Goal: Find specific page/section: Find specific page/section

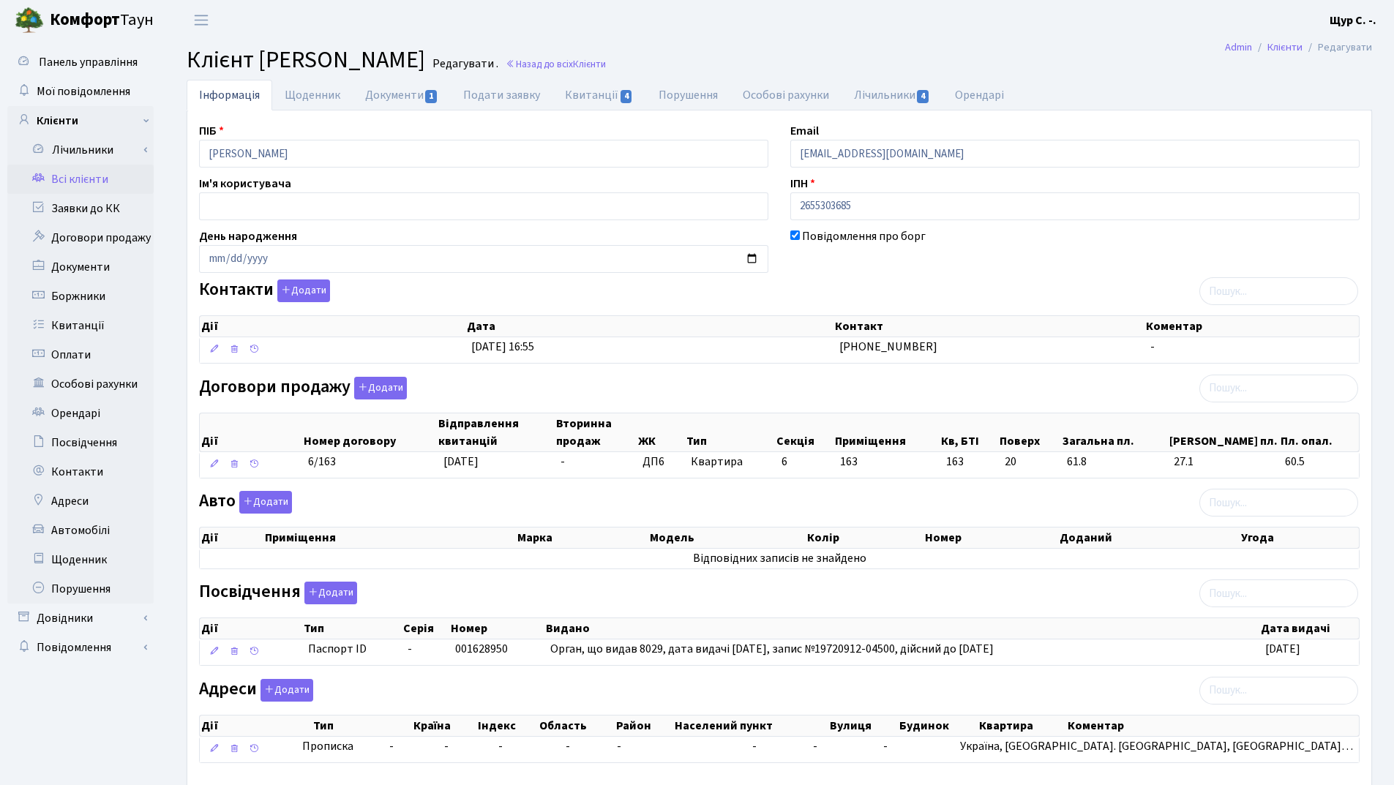
click at [105, 174] on link "Всі клієнти" at bounding box center [80, 179] width 146 height 29
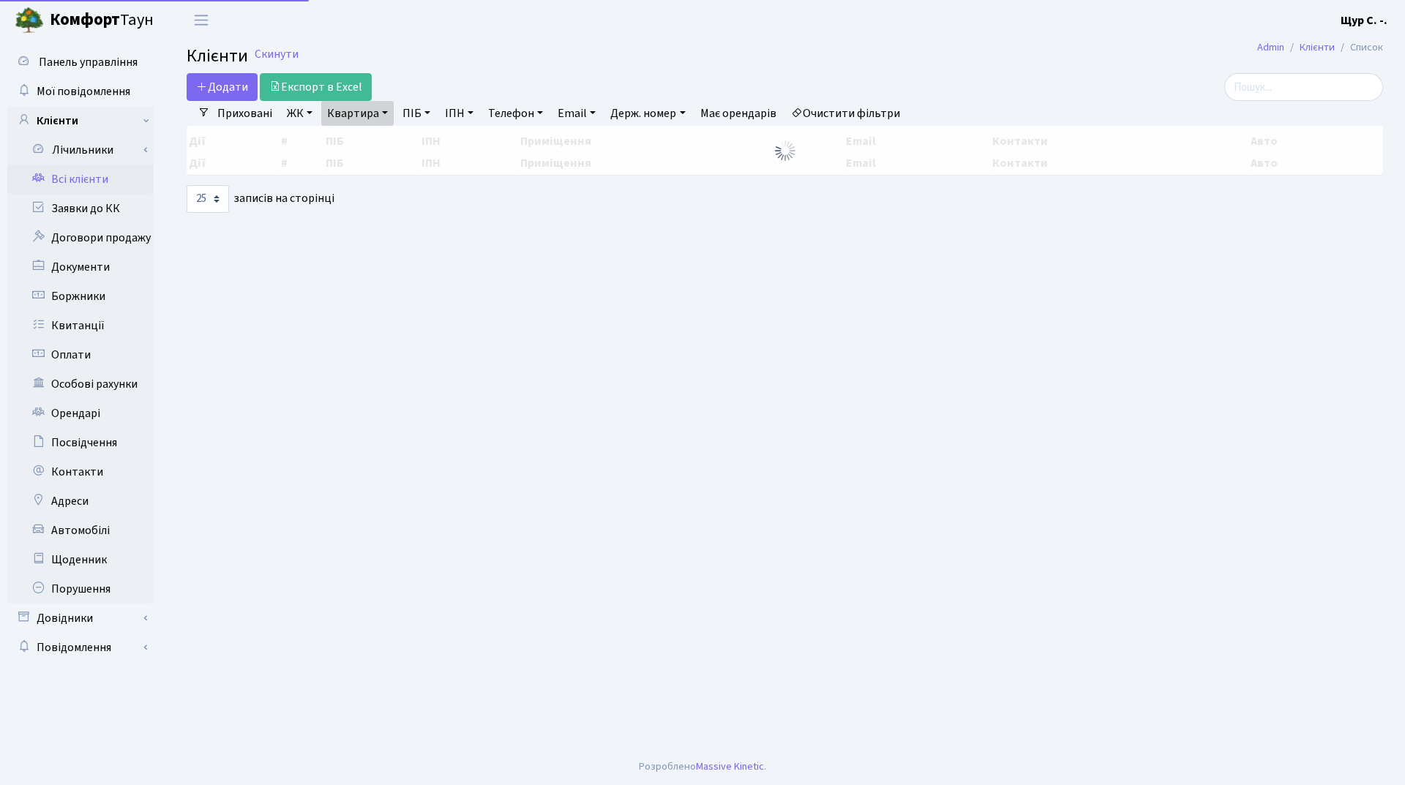
select select "25"
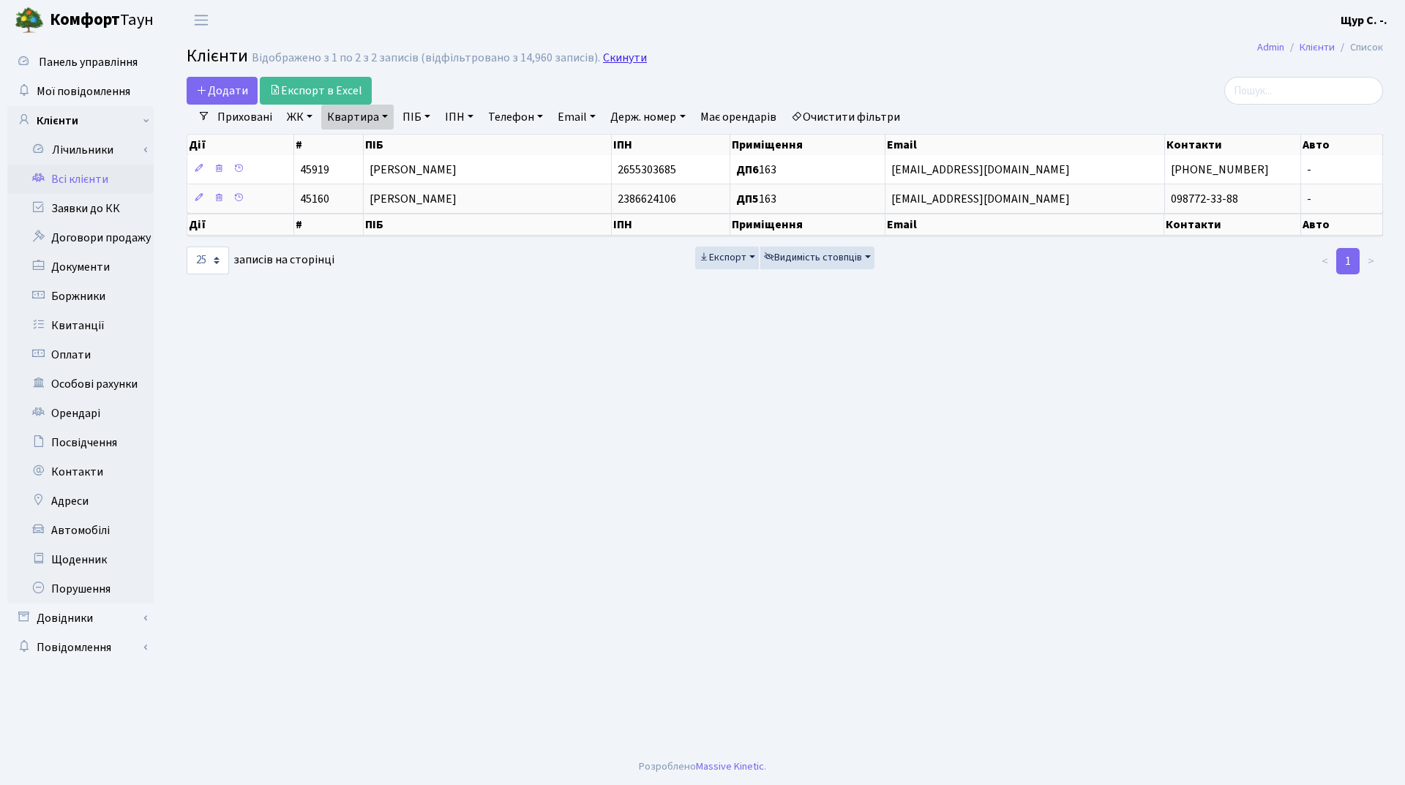
click at [630, 58] on link "Скинути" at bounding box center [625, 58] width 44 height 14
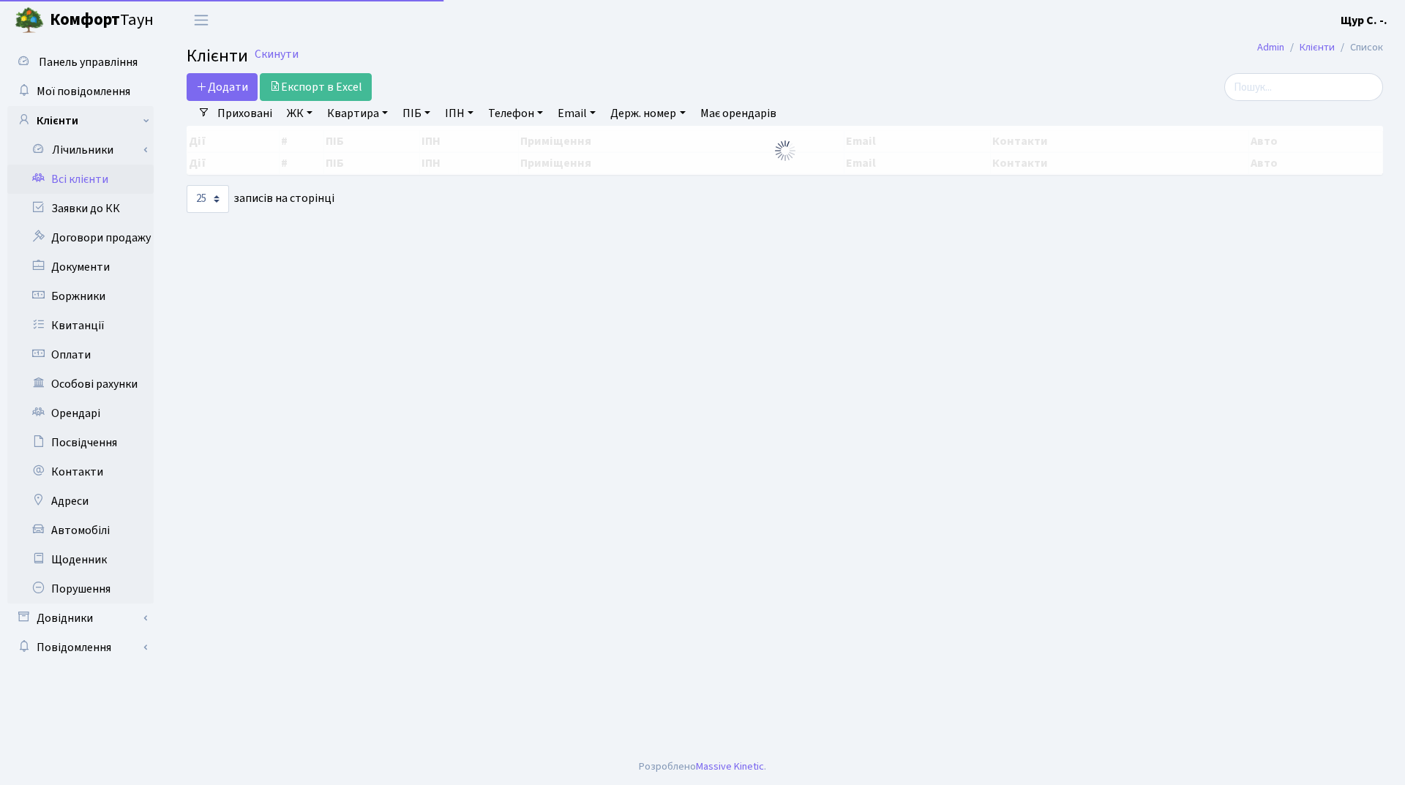
select select "25"
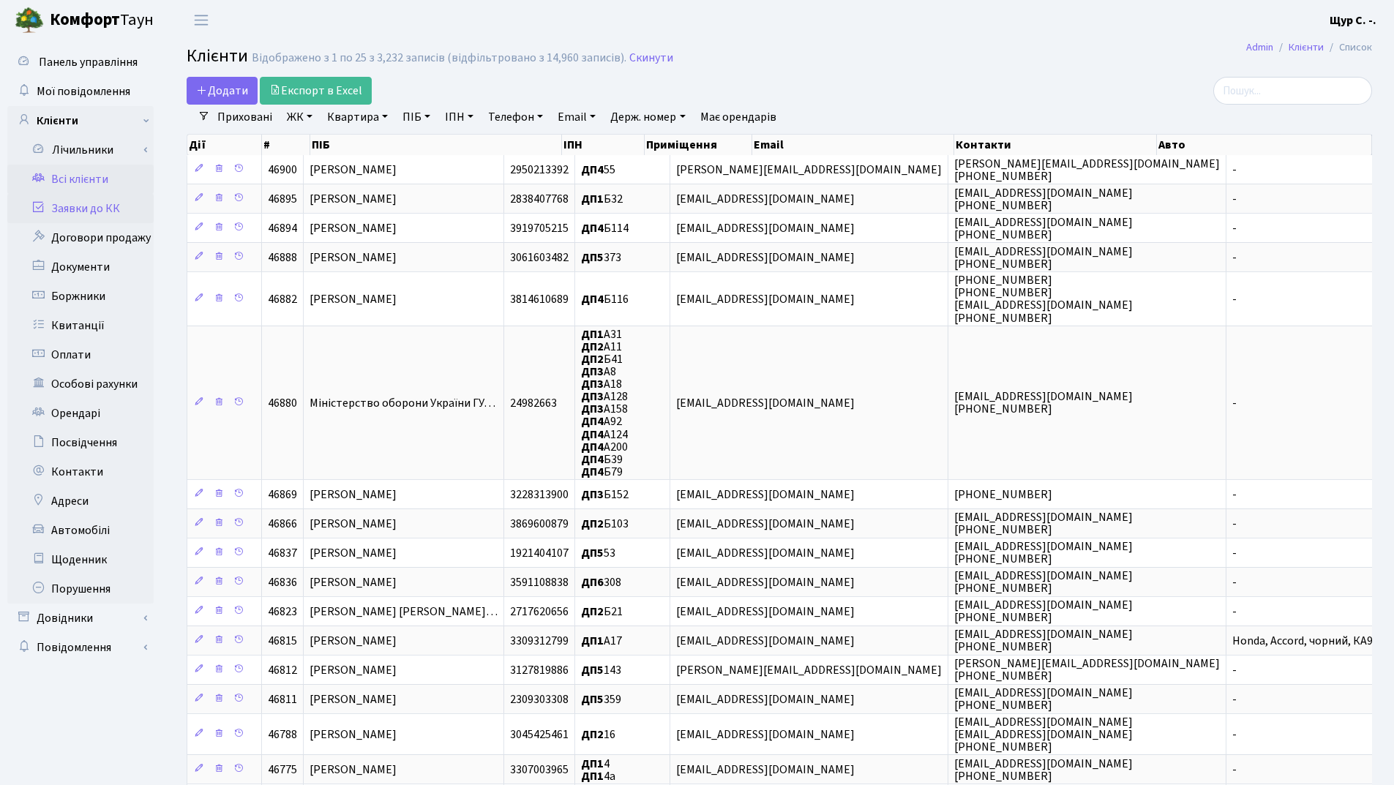
click at [64, 205] on link "Заявки до КК" at bounding box center [80, 208] width 146 height 29
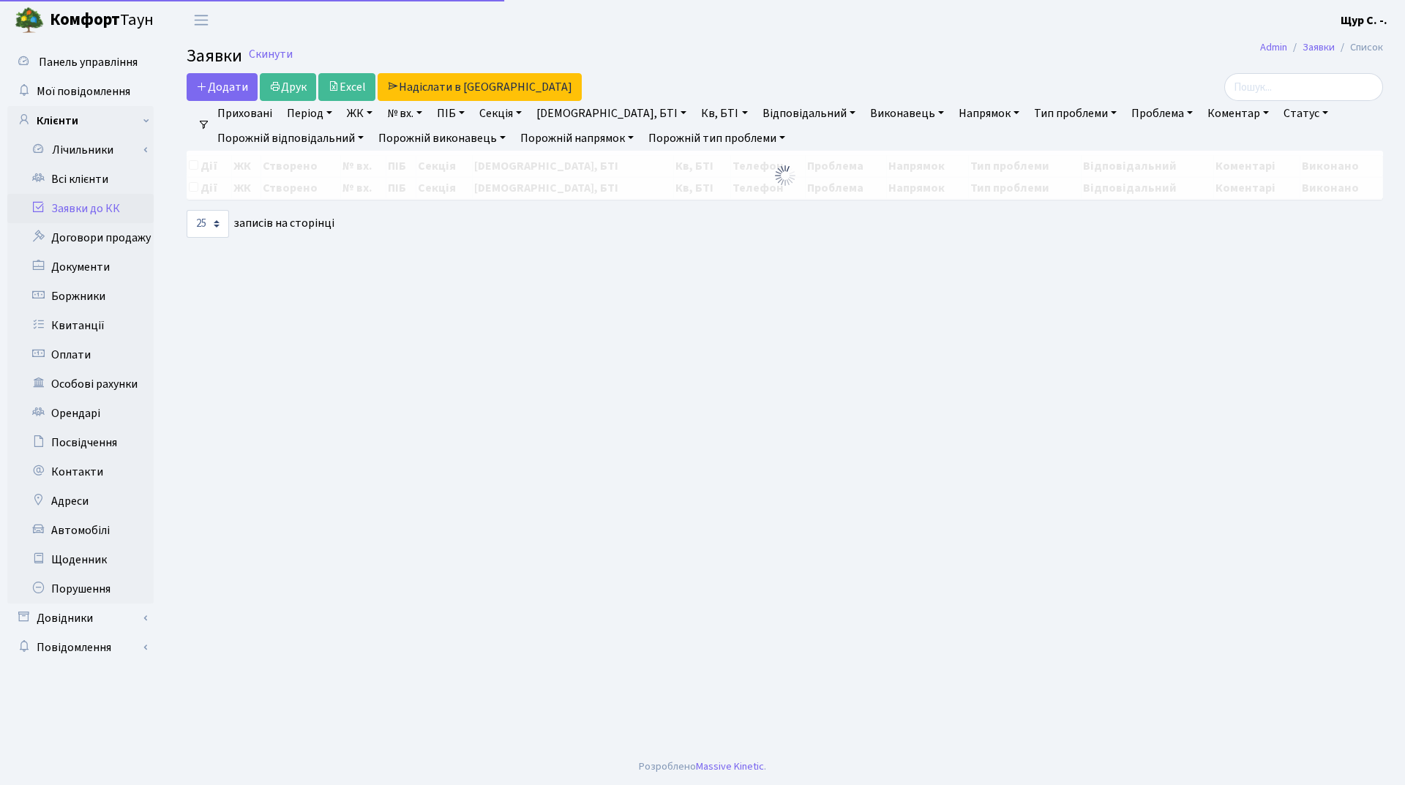
select select "25"
